Goal: Task Accomplishment & Management: Use online tool/utility

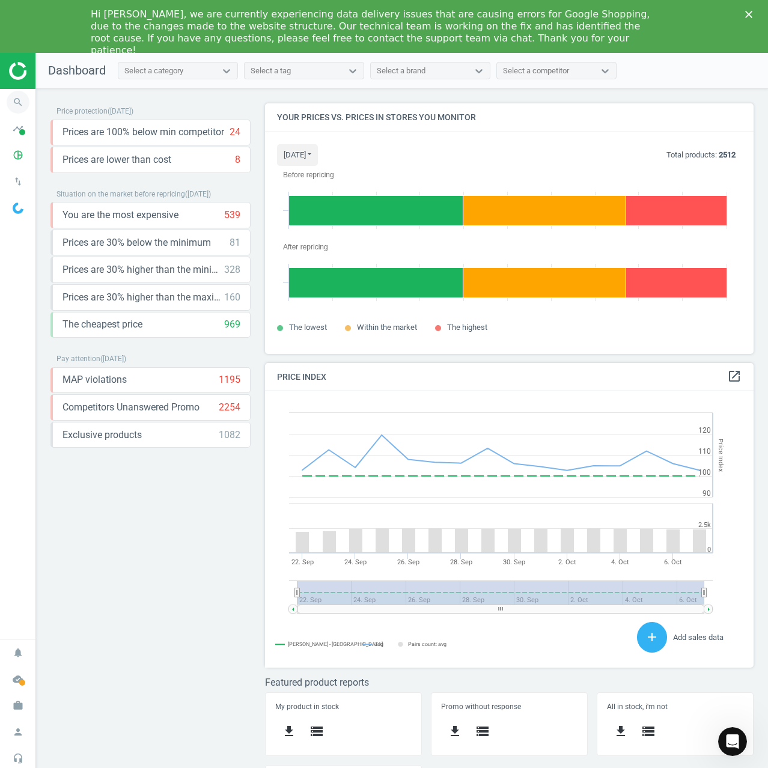
click at [25, 98] on icon "search" at bounding box center [18, 102] width 23 height 23
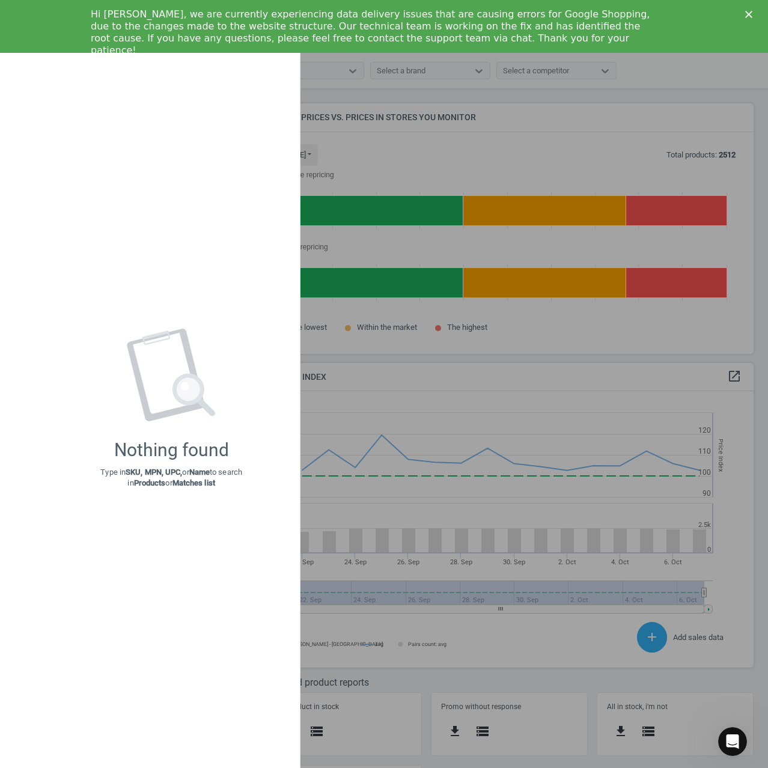
click at [374, 106] on div at bounding box center [384, 384] width 768 height 768
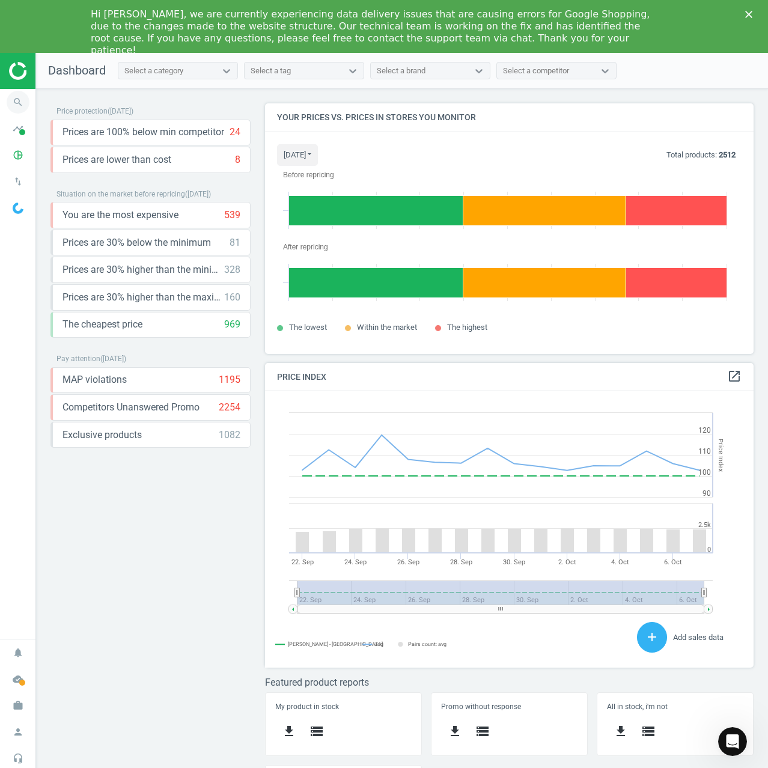
click at [16, 104] on icon "search" at bounding box center [18, 102] width 23 height 23
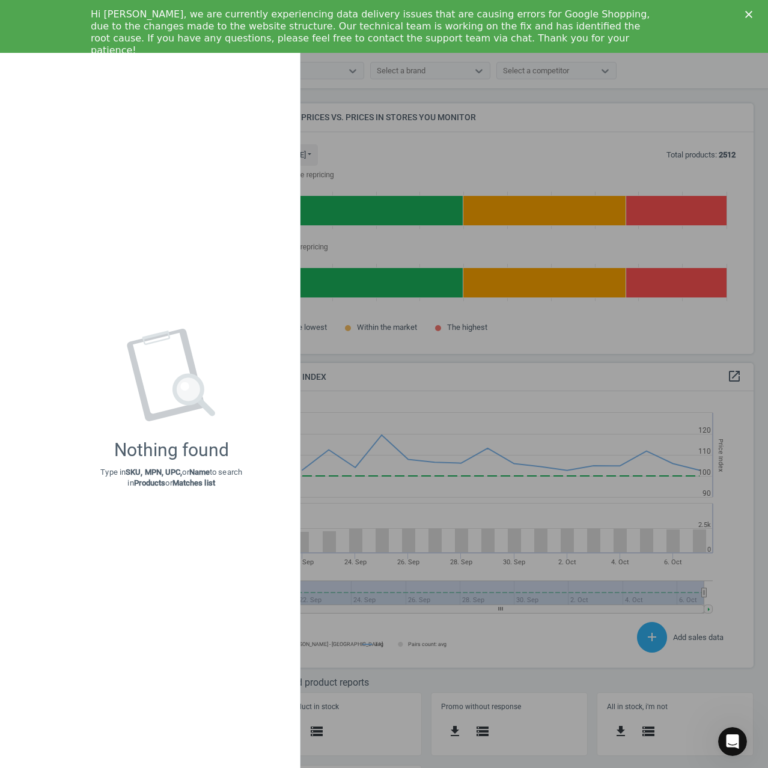
click at [459, 103] on div at bounding box center [384, 384] width 768 height 768
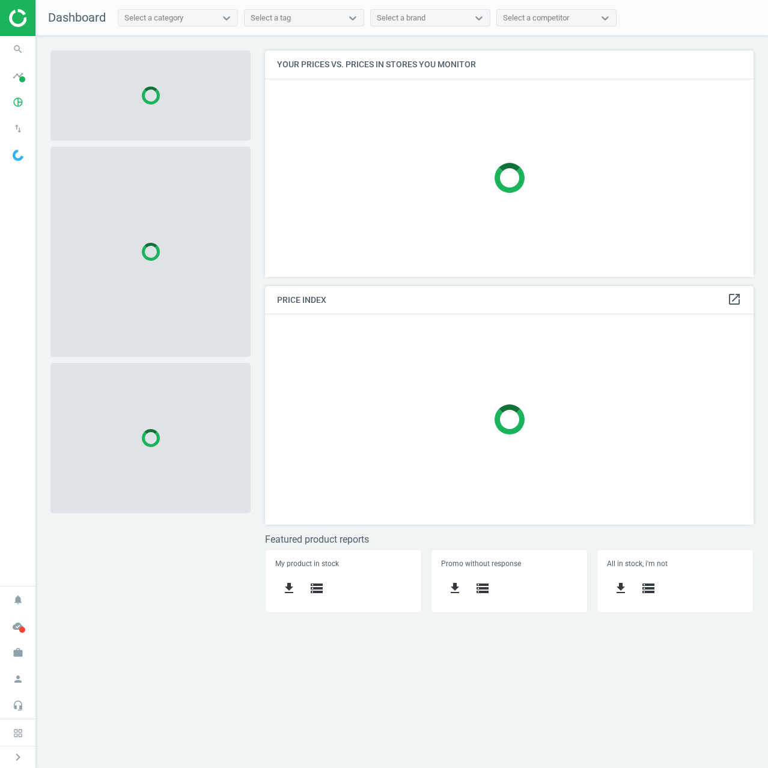
scroll to position [244, 507]
click at [18, 55] on icon "search" at bounding box center [18, 49] width 23 height 23
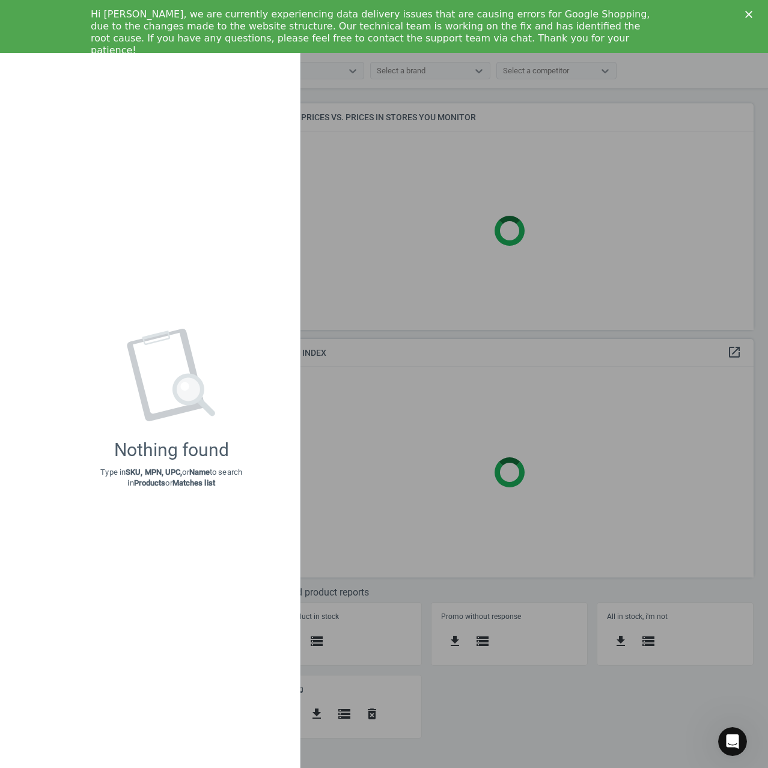
scroll to position [0, 0]
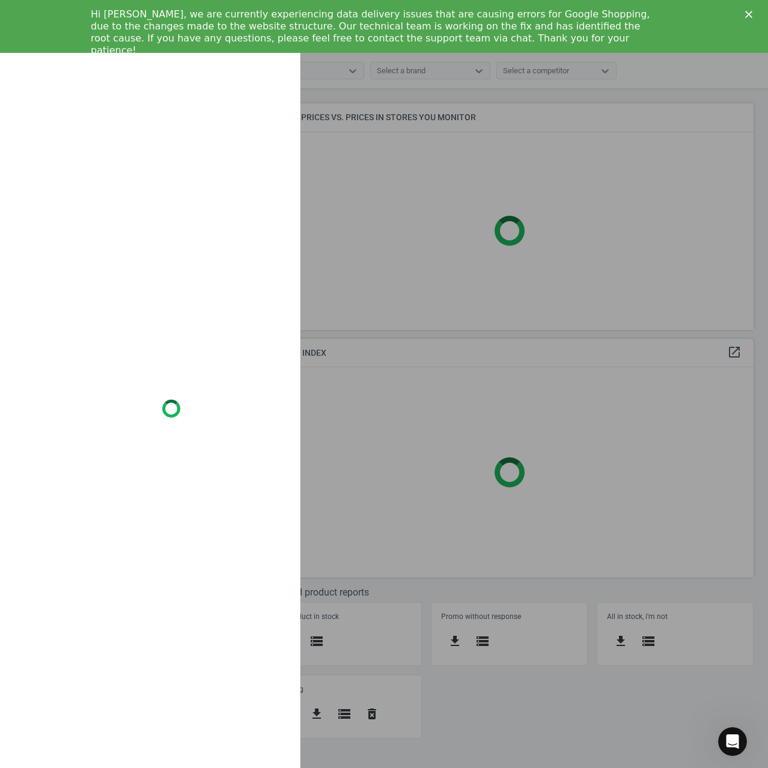
type input "6037107"
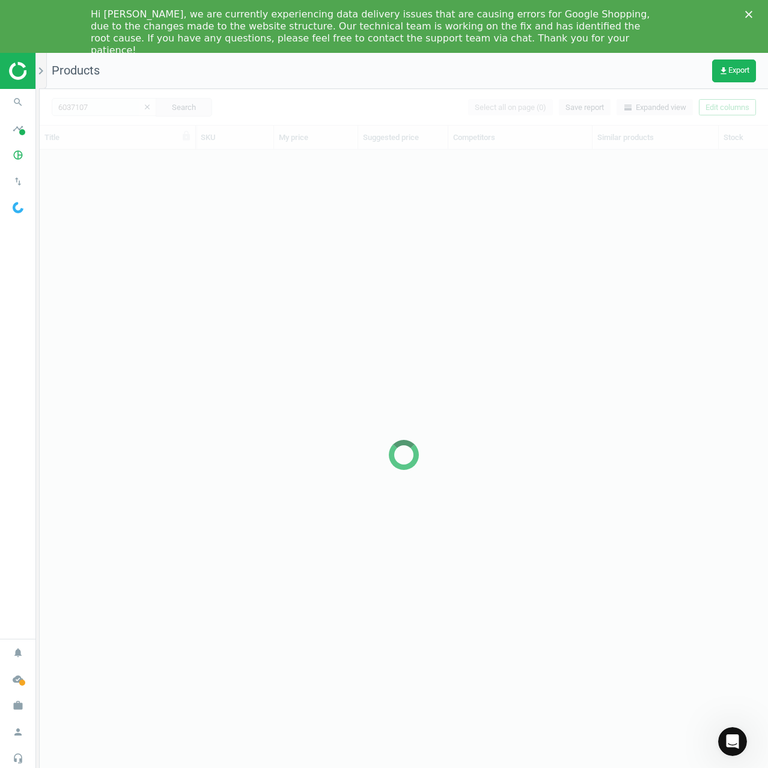
scroll to position [630, 719]
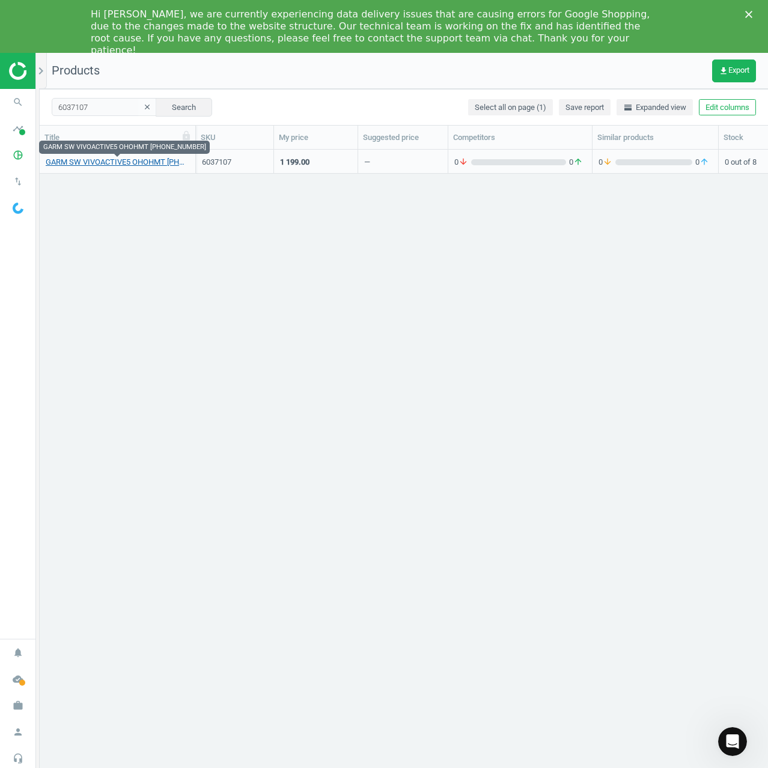
click at [116, 158] on link "GARM SW VIVOACTIVE5 OHOHMT 010-02862-53" at bounding box center [118, 162] width 144 height 11
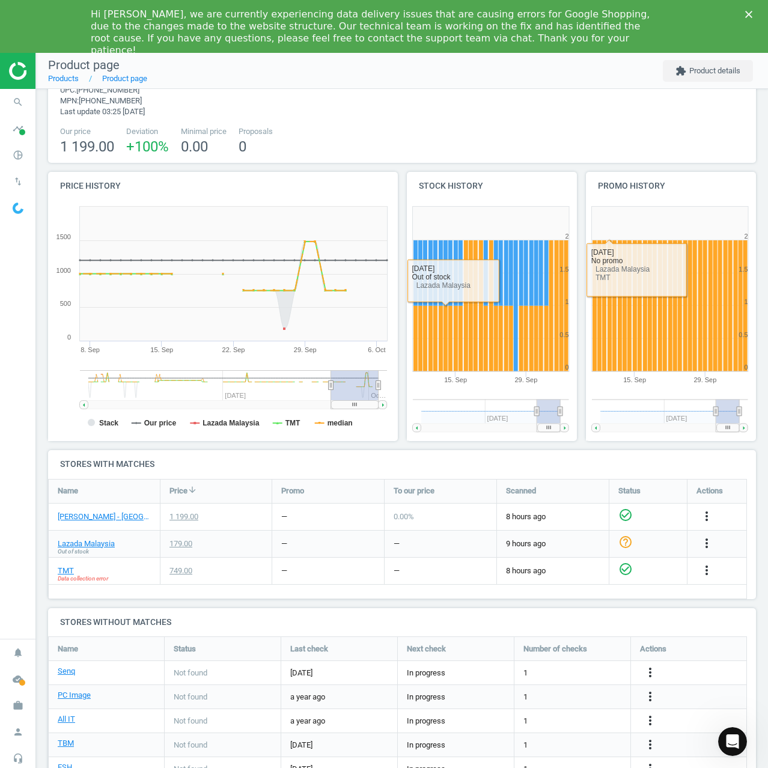
scroll to position [60, 0]
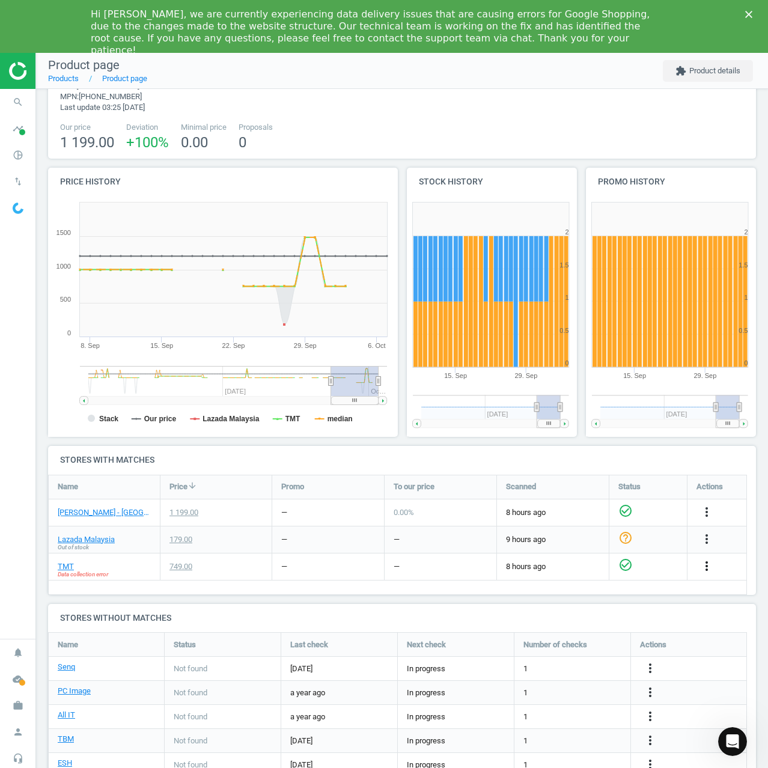
click at [704, 563] on icon "more_vert" at bounding box center [706, 566] width 14 height 14
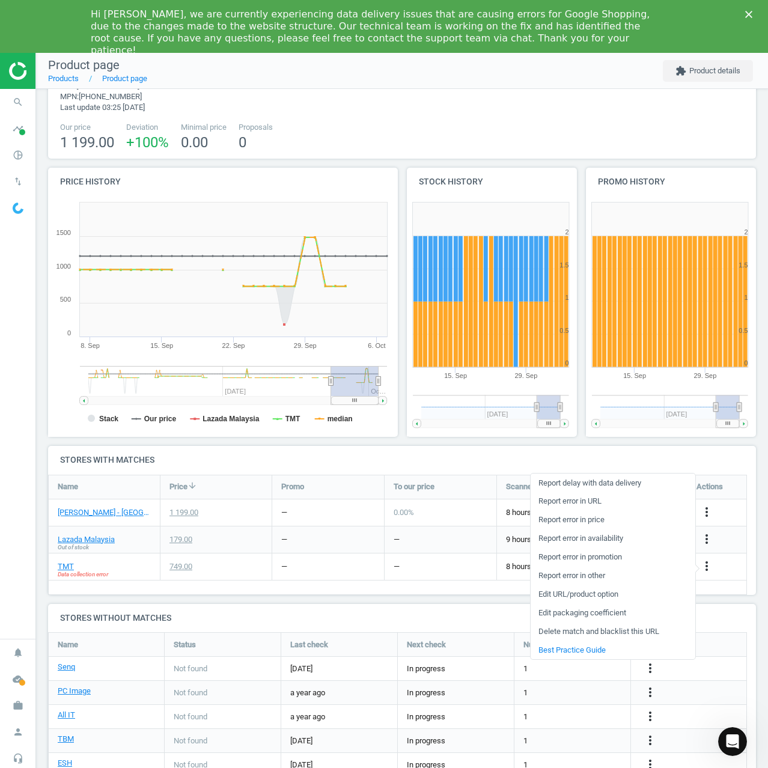
click at [568, 595] on link "Edit URL/product option" at bounding box center [612, 594] width 165 height 19
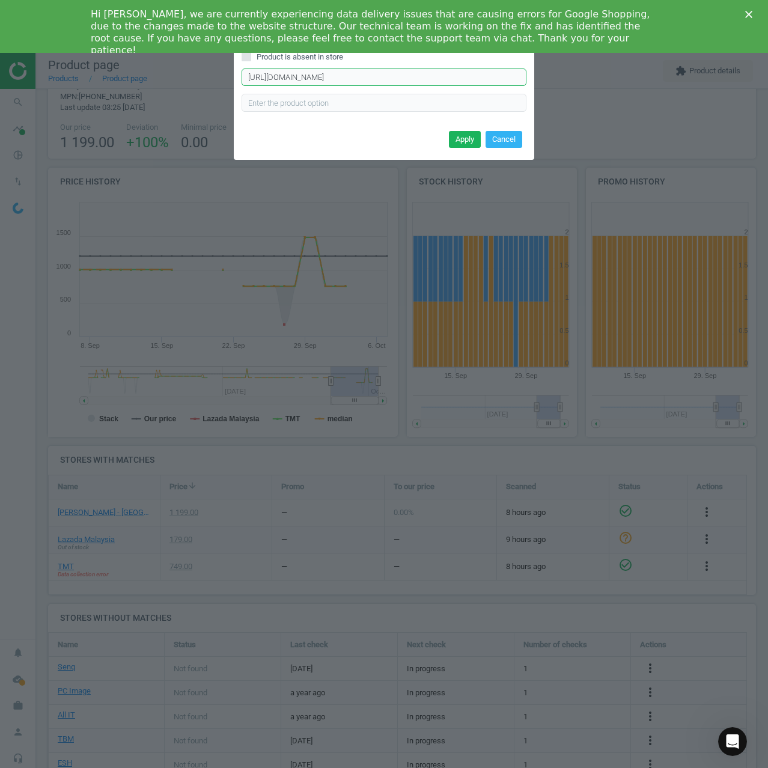
click at [382, 73] on input "https://www.tmt.my/products/garmin-vivoactive-5-fitness--health-gps-smartwatch-…" at bounding box center [383, 77] width 285 height 18
paste input "text"
type input "https://www.tmt.my/products/garmin-vivoactive-5-fitness--health-gps-smartwatch"
click at [344, 68] on input "https://www.tmt.my/products/garmin-vivoactive-5-fitness--health-gps-smartwatch" at bounding box center [383, 77] width 285 height 18
click at [315, 108] on input "text" at bounding box center [383, 103] width 285 height 18
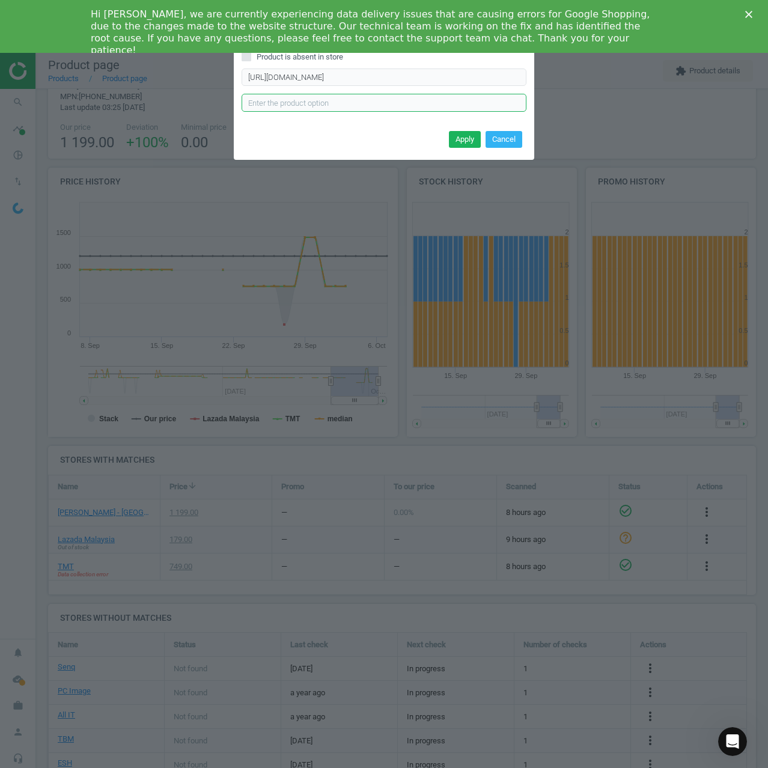
paste input "25587"
type input "25587"
click at [474, 140] on button "Apply" at bounding box center [465, 139] width 32 height 17
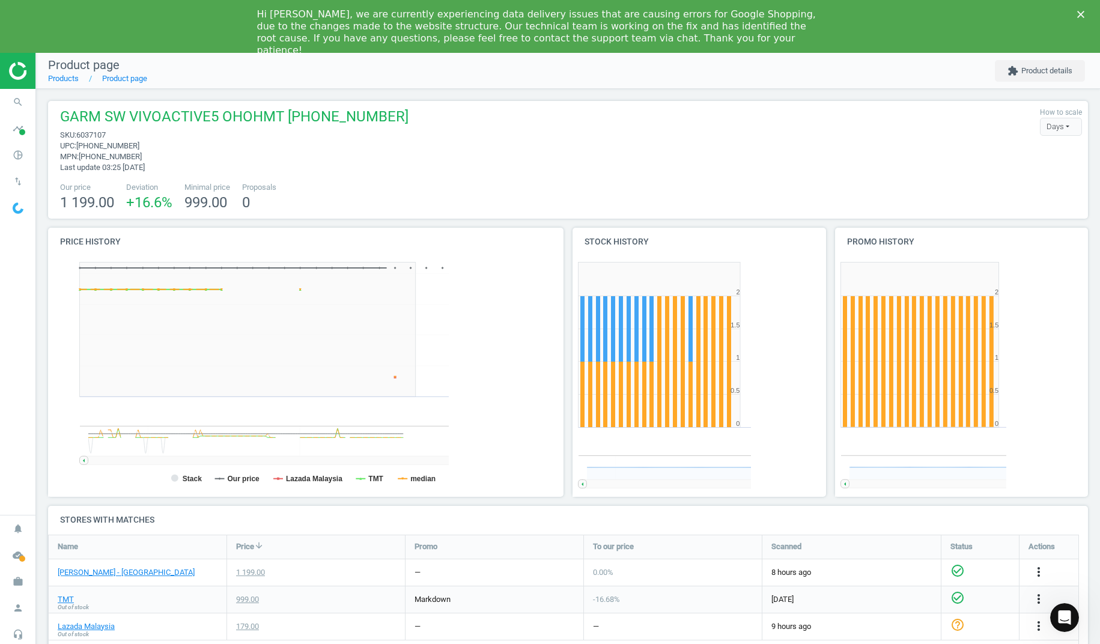
scroll to position [139, 1049]
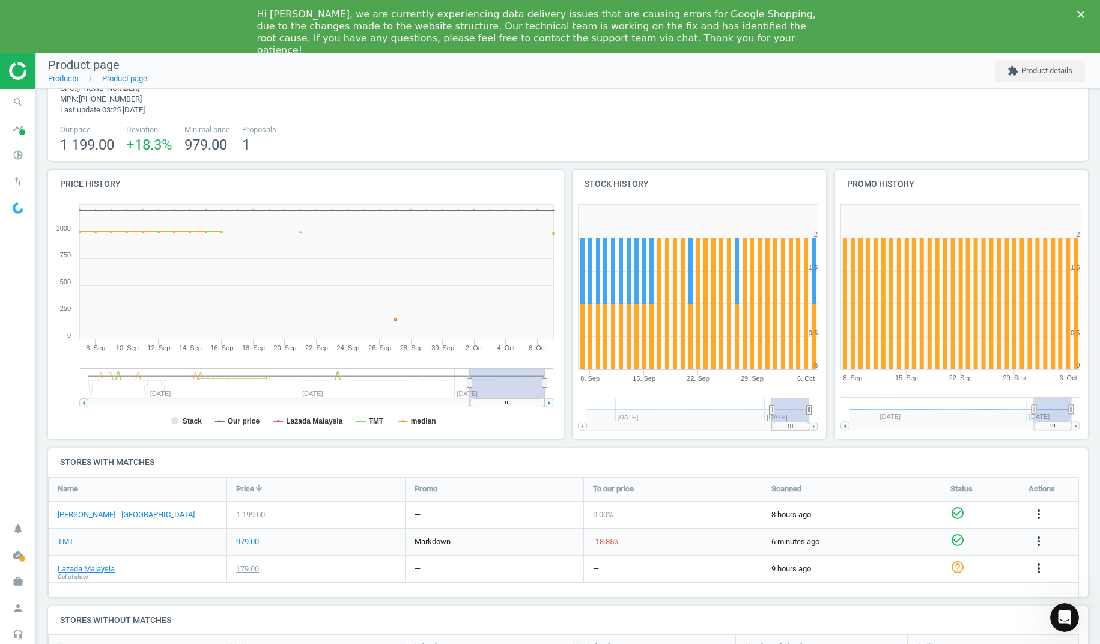
scroll to position [60, 0]
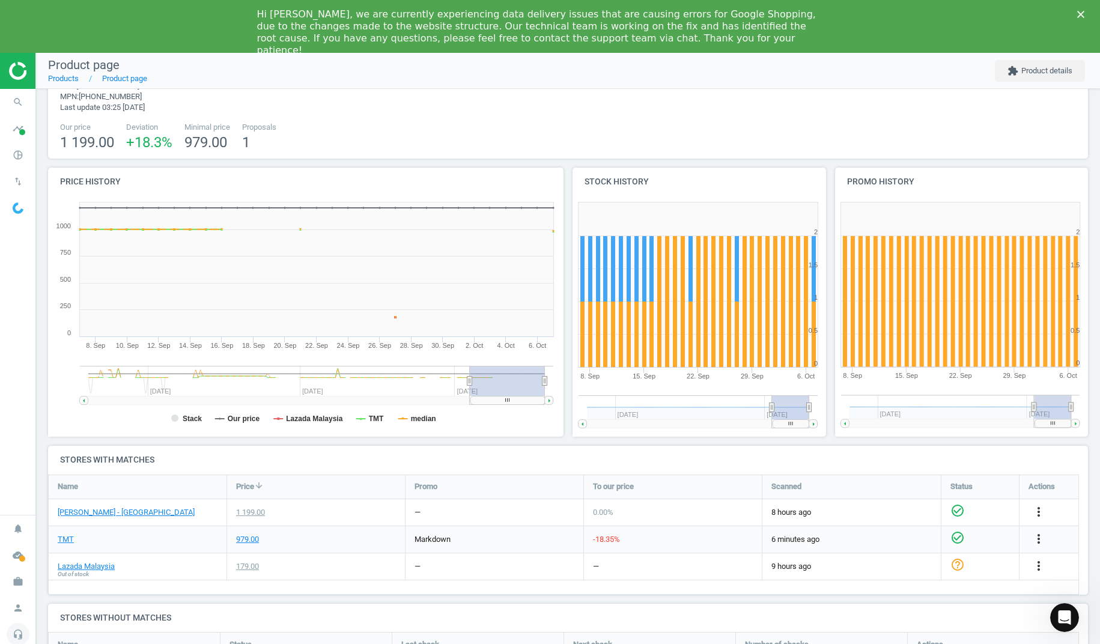
click at [13, 629] on icon "headset_mic" at bounding box center [18, 634] width 23 height 23
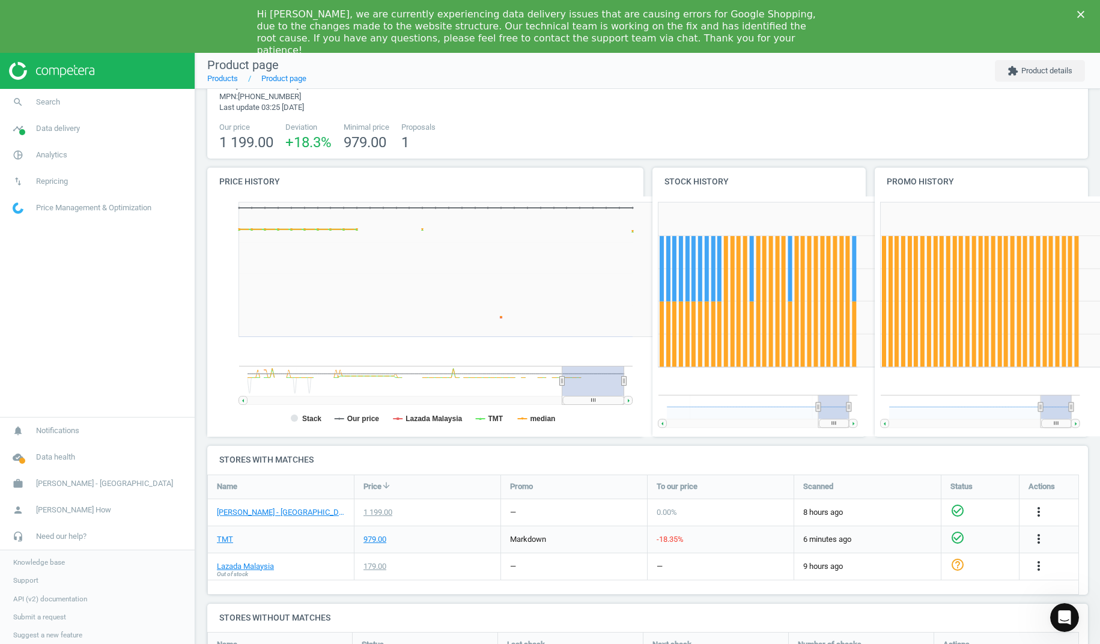
scroll to position [202, 890]
click at [54, 515] on span "[PERSON_NAME] How" at bounding box center [73, 509] width 75 height 11
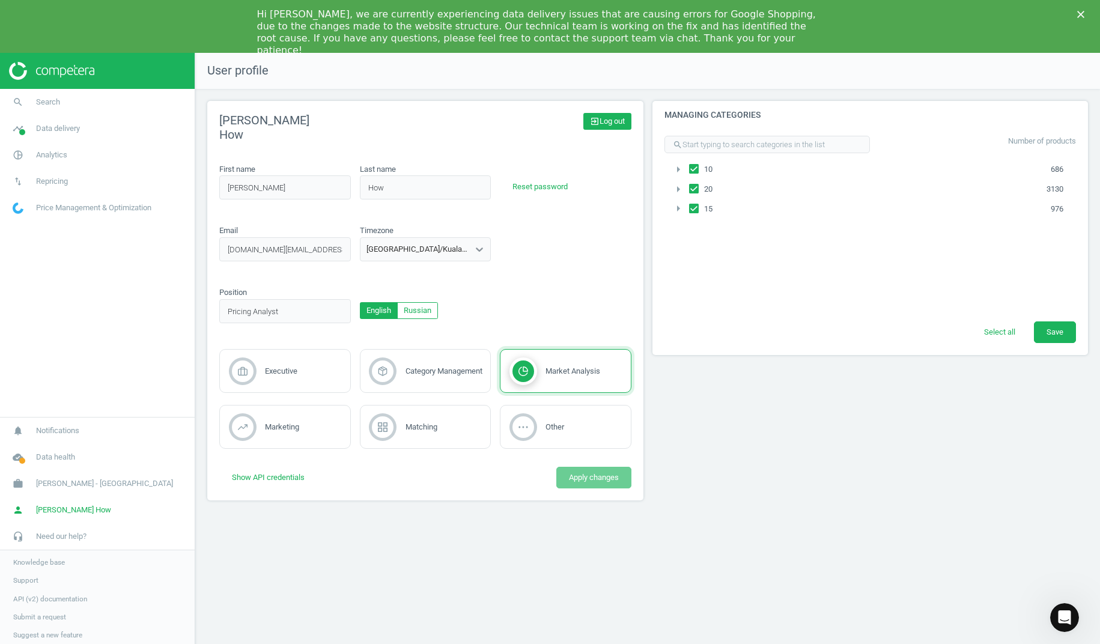
click at [614, 126] on span "exit_to_app Log out" at bounding box center [607, 121] width 35 height 11
